Goal: Information Seeking & Learning: Compare options

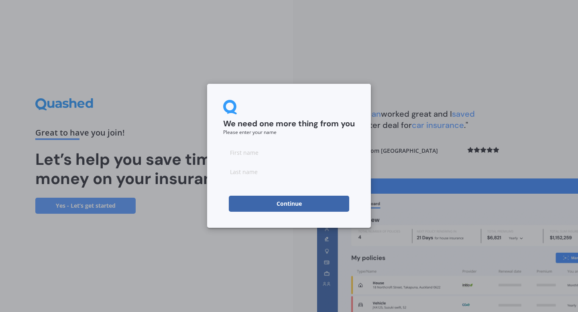
click at [258, 148] on input at bounding box center [289, 152] width 132 height 16
type input "[PERSON_NAME]"
click at [239, 167] on input at bounding box center [289, 172] width 132 height 16
type input "[PERSON_NAME]"
click at [244, 206] on button "Continue" at bounding box center [289, 204] width 120 height 16
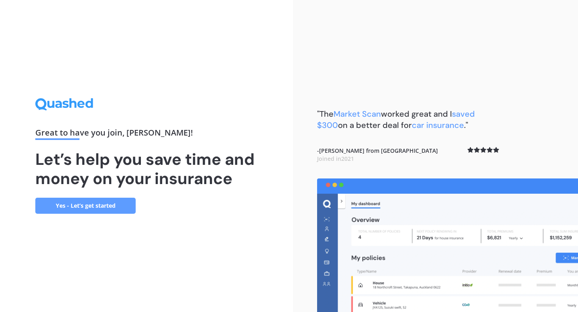
click at [104, 201] on link "Yes - Let’s get started" at bounding box center [85, 206] width 100 height 16
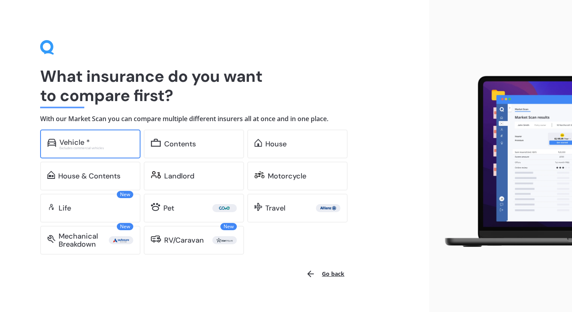
click at [89, 156] on div "Vehicle * Excludes commercial vehicles" at bounding box center [90, 144] width 100 height 29
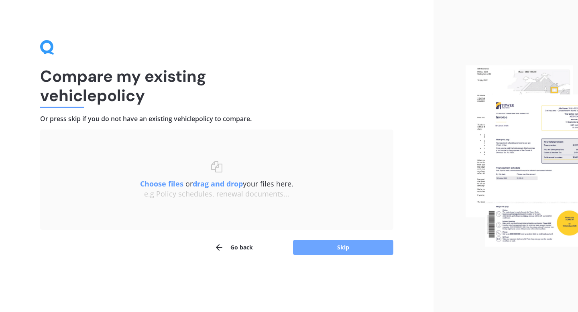
click at [313, 247] on button "Skip" at bounding box center [343, 247] width 100 height 15
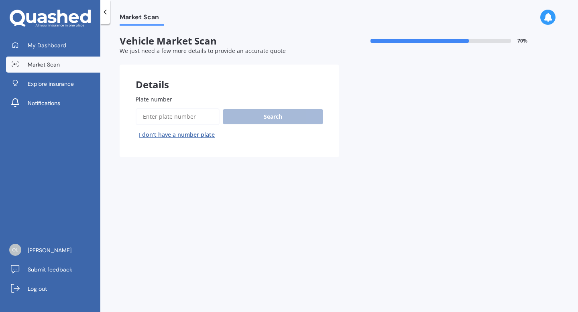
click at [189, 117] on input "Plate number" at bounding box center [178, 116] width 84 height 17
type input "PWU464"
click at [264, 120] on button "Search" at bounding box center [273, 116] width 100 height 15
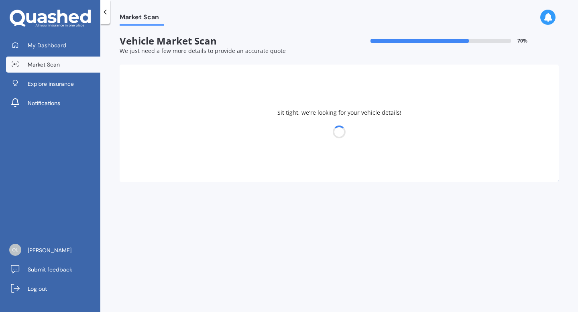
select select "MAZDA"
select select "AXELA"
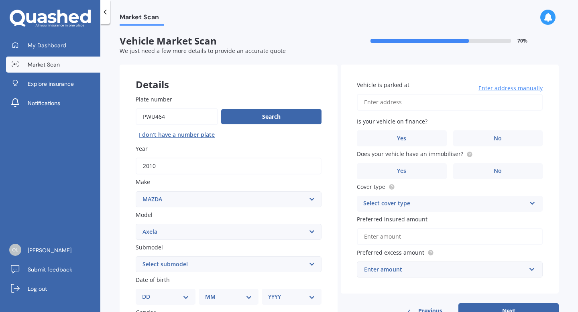
click at [262, 260] on select "Select submodel (All other) 2.3 Sporthatch 2.3 turbo Hatchback Hatchback turbo …" at bounding box center [229, 264] width 186 height 16
select select "2.3 SPORTHATCH"
click at [136, 257] on select "Select submodel (All other) 2.3 Sporthatch 2.3 turbo Hatchback Hatchback turbo …" at bounding box center [229, 264] width 186 height 16
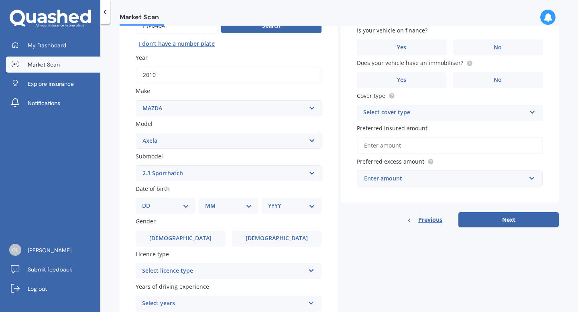
scroll to position [95, 0]
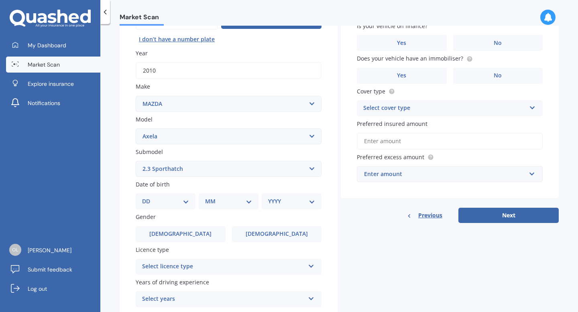
click at [158, 207] on div "DD 01 02 03 04 05 06 07 08 09 10 11 12 13 14 15 16 17 18 19 20 21 22 23 24 25 2…" at bounding box center [166, 201] width 60 height 16
click at [161, 202] on select "DD 01 02 03 04 05 06 07 08 09 10 11 12 13 14 15 16 17 18 19 20 21 22 23 24 25 2…" at bounding box center [165, 201] width 47 height 9
select select "15"
click at [148, 198] on select "DD 01 02 03 04 05 06 07 08 09 10 11 12 13 14 15 16 17 18 19 20 21 22 23 24 25 2…" at bounding box center [165, 201] width 47 height 9
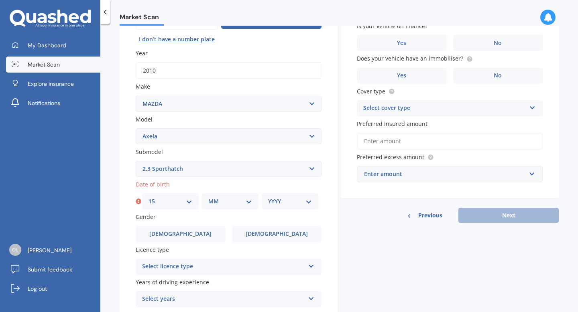
click at [214, 204] on select "MM 01 02 03 04 05 06 07 08 09 10 11 12" at bounding box center [230, 201] width 44 height 9
select select "12"
click at [208, 198] on select "MM 01 02 03 04 05 06 07 08 09 10 11 12" at bounding box center [230, 201] width 44 height 9
click at [284, 200] on select "YYYY 2025 2024 2023 2022 2021 2020 2019 2018 2017 2016 2015 2014 2013 2012 2011…" at bounding box center [290, 201] width 44 height 9
select select "2001"
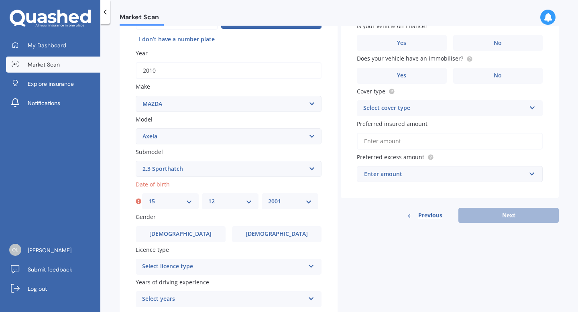
click at [268, 198] on select "YYYY 2025 2024 2023 2022 2021 2020 2019 2018 2017 2016 2015 2014 2013 2012 2011…" at bounding box center [290, 201] width 44 height 9
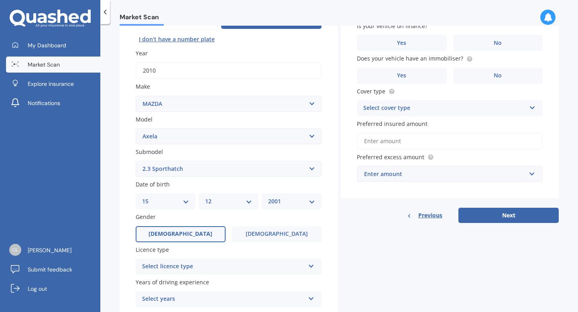
click at [167, 237] on label "[DEMOGRAPHIC_DATA]" at bounding box center [181, 234] width 90 height 16
click at [0, 0] on input "[DEMOGRAPHIC_DATA]" at bounding box center [0, 0] width 0 height 0
click at [227, 268] on div "Select licence type" at bounding box center [223, 267] width 163 height 10
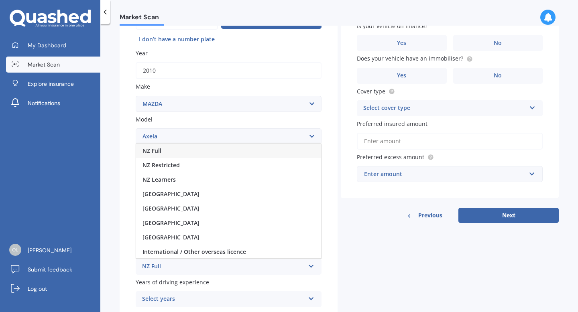
click at [193, 152] on div "NZ Full" at bounding box center [228, 151] width 185 height 14
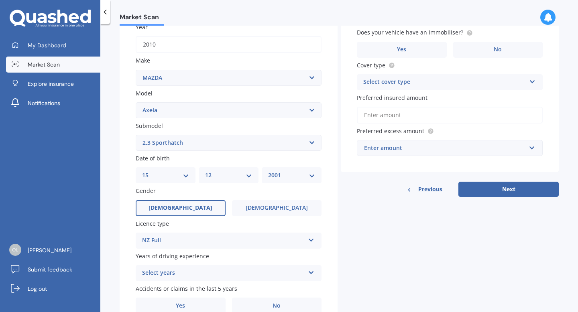
scroll to position [146, 0]
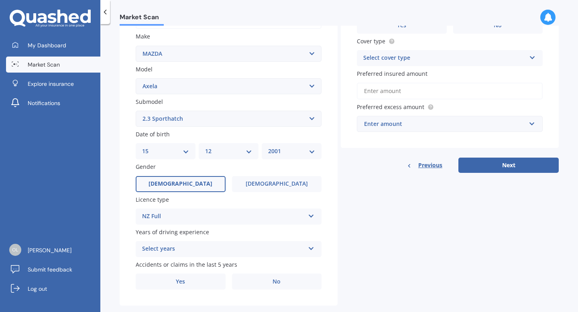
click at [204, 250] on div "Select years" at bounding box center [223, 249] width 163 height 10
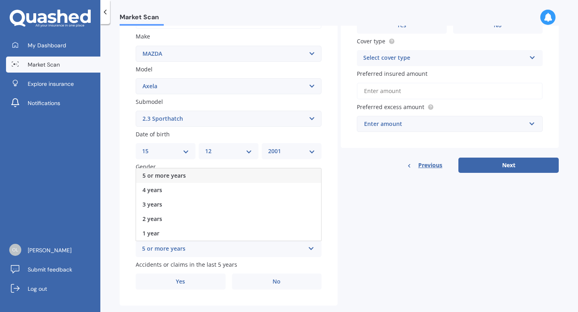
click at [183, 176] on span "5 or more years" at bounding box center [163, 176] width 43 height 8
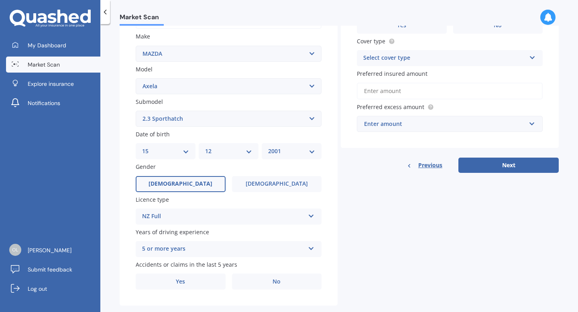
scroll to position [162, 0]
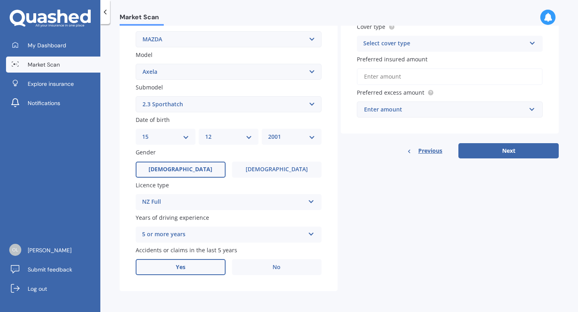
click at [183, 267] on span "Yes" at bounding box center [181, 267] width 10 height 7
click at [0, 0] on input "Yes" at bounding box center [0, 0] width 0 height 0
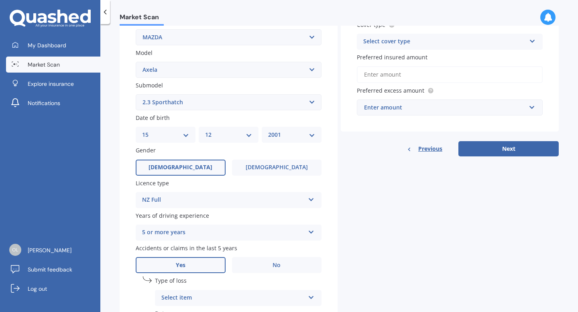
drag, startPoint x: 577, startPoint y: 171, endPoint x: 567, endPoint y: 226, distance: 55.6
click at [568, 226] on div "Market Scan Vehicle Market Scan 70 % We just need a few more details to provide…" at bounding box center [338, 170] width 477 height 288
click at [263, 297] on div "Select item" at bounding box center [232, 298] width 143 height 10
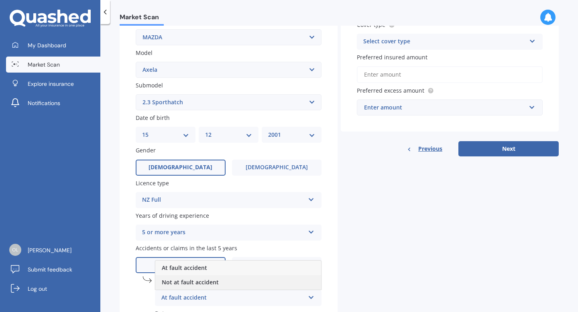
click at [232, 281] on div "Not at fault accident" at bounding box center [238, 282] width 166 height 14
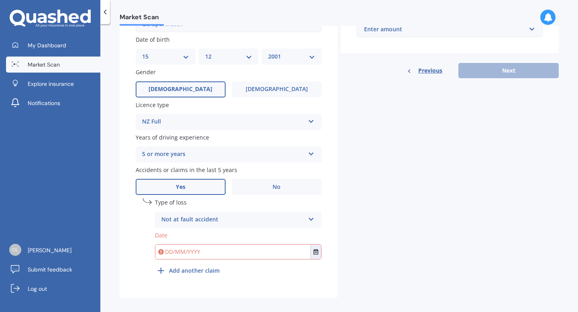
scroll to position [236, 0]
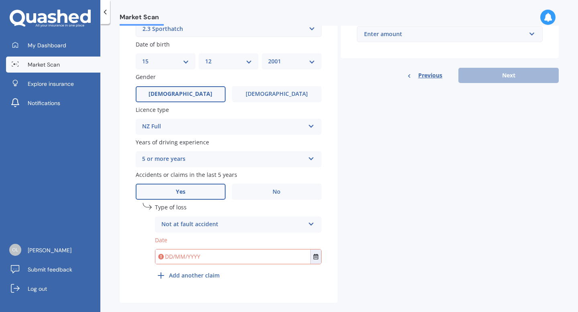
click at [217, 260] on input "text" at bounding box center [232, 257] width 155 height 14
click at [313, 260] on icon "Select date" at bounding box center [315, 257] width 5 height 6
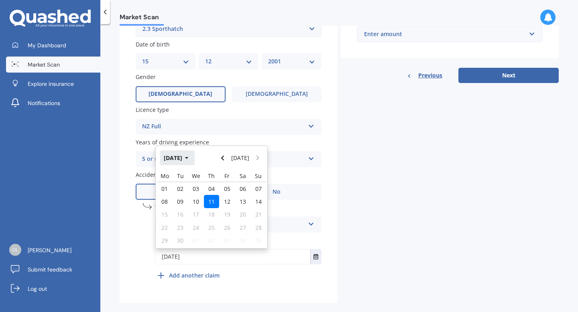
click at [194, 160] on button "[DATE]" at bounding box center [177, 157] width 35 height 14
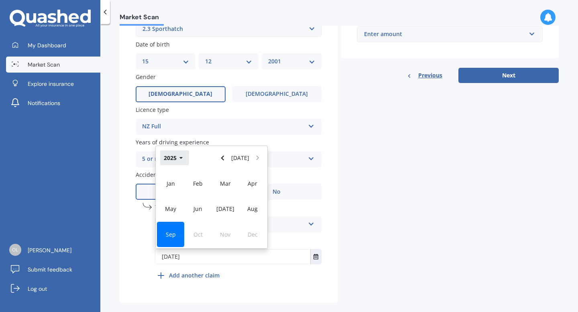
click at [181, 159] on icon "button" at bounding box center [180, 158] width 3 height 2
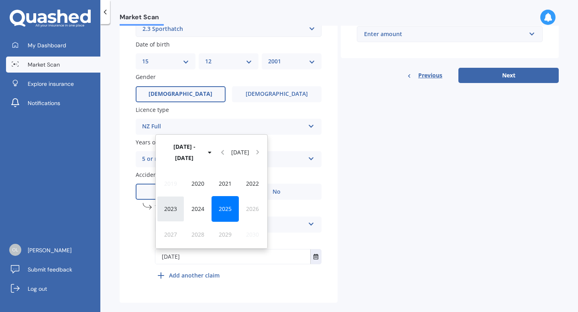
click at [165, 211] on span "2023" at bounding box center [170, 209] width 13 height 8
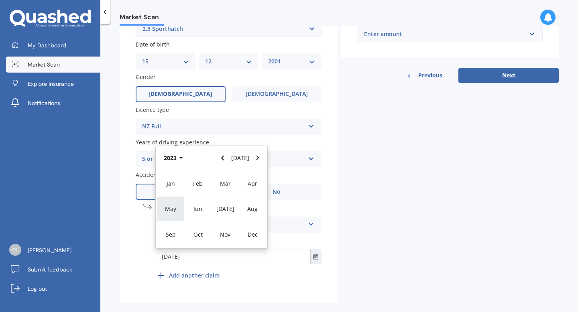
click at [164, 210] on div "May" at bounding box center [170, 208] width 27 height 25
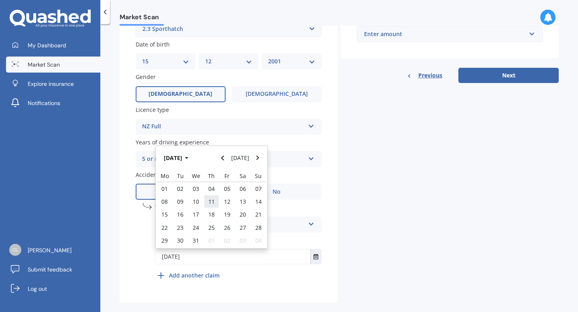
click at [205, 203] on div "11" at bounding box center [212, 201] width 16 height 13
type input "[DATE]"
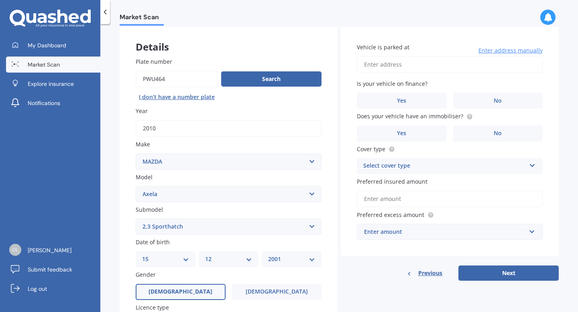
scroll to position [38, 0]
click at [429, 67] on input "Vehicle is parked at" at bounding box center [450, 64] width 186 height 17
type input "[STREET_ADDRESS][PERSON_NAME]"
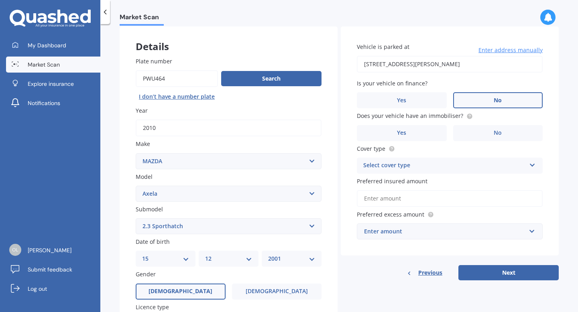
click at [480, 99] on label "No" at bounding box center [498, 100] width 90 height 16
click at [0, 0] on input "No" at bounding box center [0, 0] width 0 height 0
click at [412, 138] on label "Yes" at bounding box center [402, 133] width 90 height 16
click at [0, 0] on input "Yes" at bounding box center [0, 0] width 0 height 0
click at [430, 168] on div "Select cover type" at bounding box center [444, 166] width 163 height 10
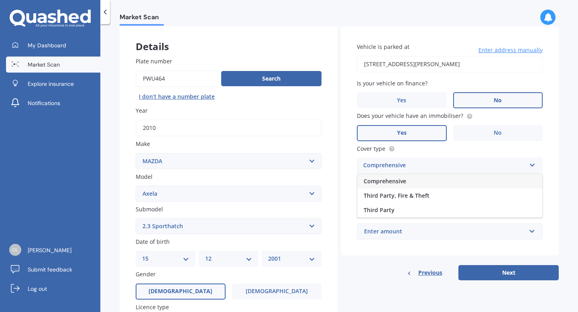
click at [412, 183] on div "Comprehensive" at bounding box center [449, 181] width 185 height 14
click at [421, 198] on input "Preferred insured amount" at bounding box center [450, 198] width 186 height 17
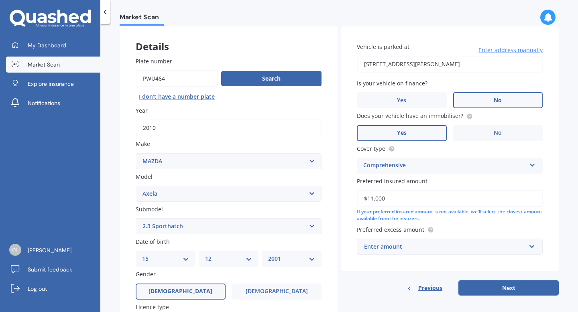
type input "$11,000"
click at [452, 249] on div "Enter amount" at bounding box center [445, 246] width 162 height 9
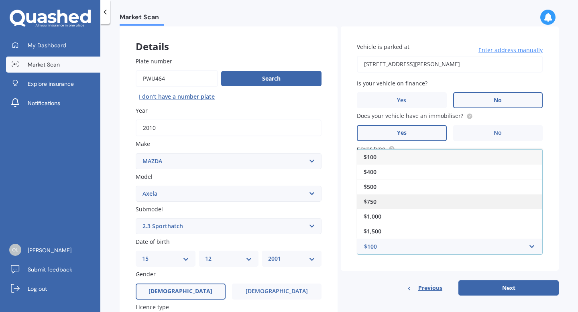
click at [393, 199] on div "$750" at bounding box center [449, 201] width 185 height 15
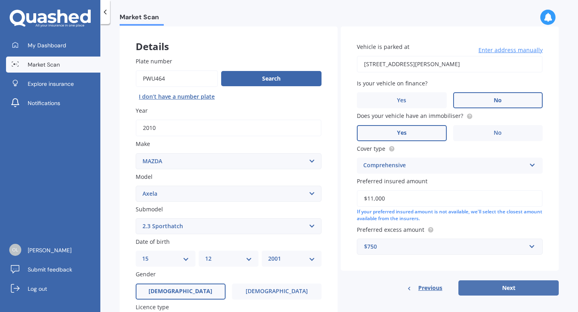
click at [497, 289] on button "Next" at bounding box center [508, 287] width 100 height 15
select select "15"
select select "12"
select select "2001"
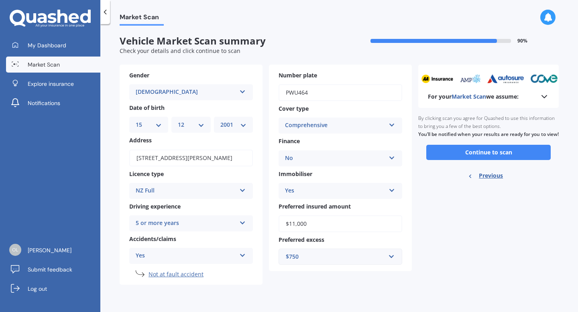
scroll to position [0, 0]
click at [379, 257] on div "$750" at bounding box center [336, 256] width 100 height 9
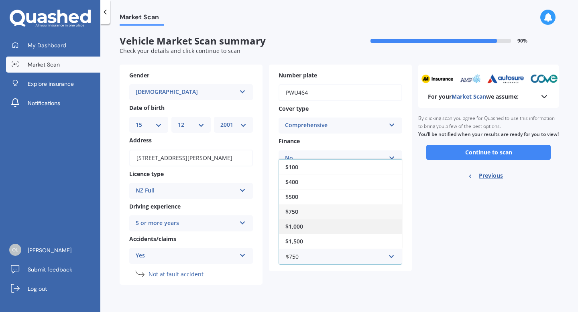
click at [325, 227] on div "$1,000" at bounding box center [340, 226] width 123 height 15
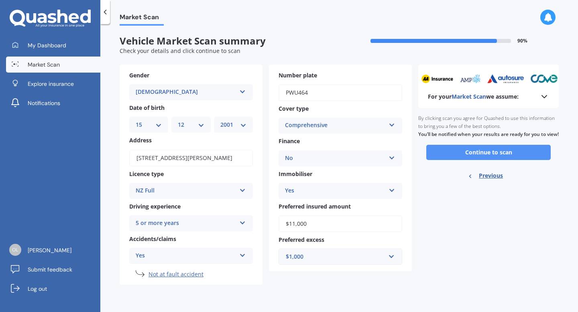
click at [471, 157] on button "Continue to scan" at bounding box center [488, 152] width 124 height 15
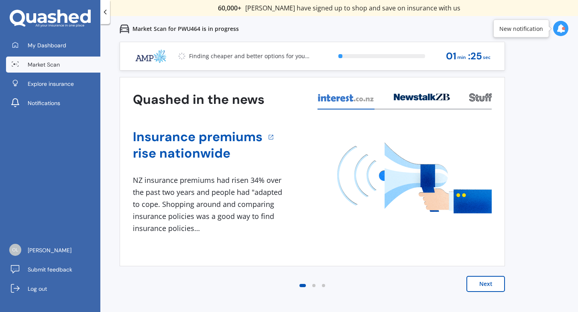
click at [484, 289] on button "Next" at bounding box center [485, 284] width 39 height 16
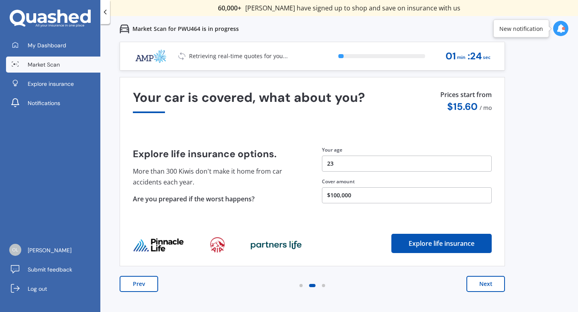
click at [486, 284] on button "Next" at bounding box center [485, 284] width 39 height 16
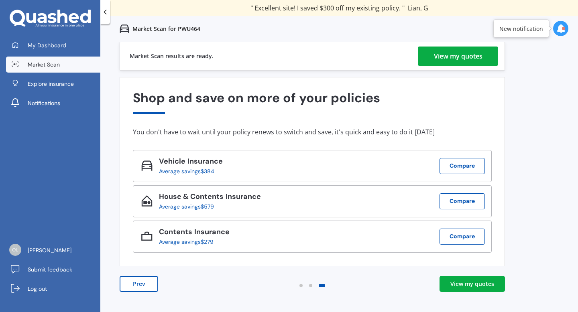
click at [467, 58] on div "View my quotes" at bounding box center [458, 56] width 49 height 19
